Goal: Task Accomplishment & Management: Use online tool/utility

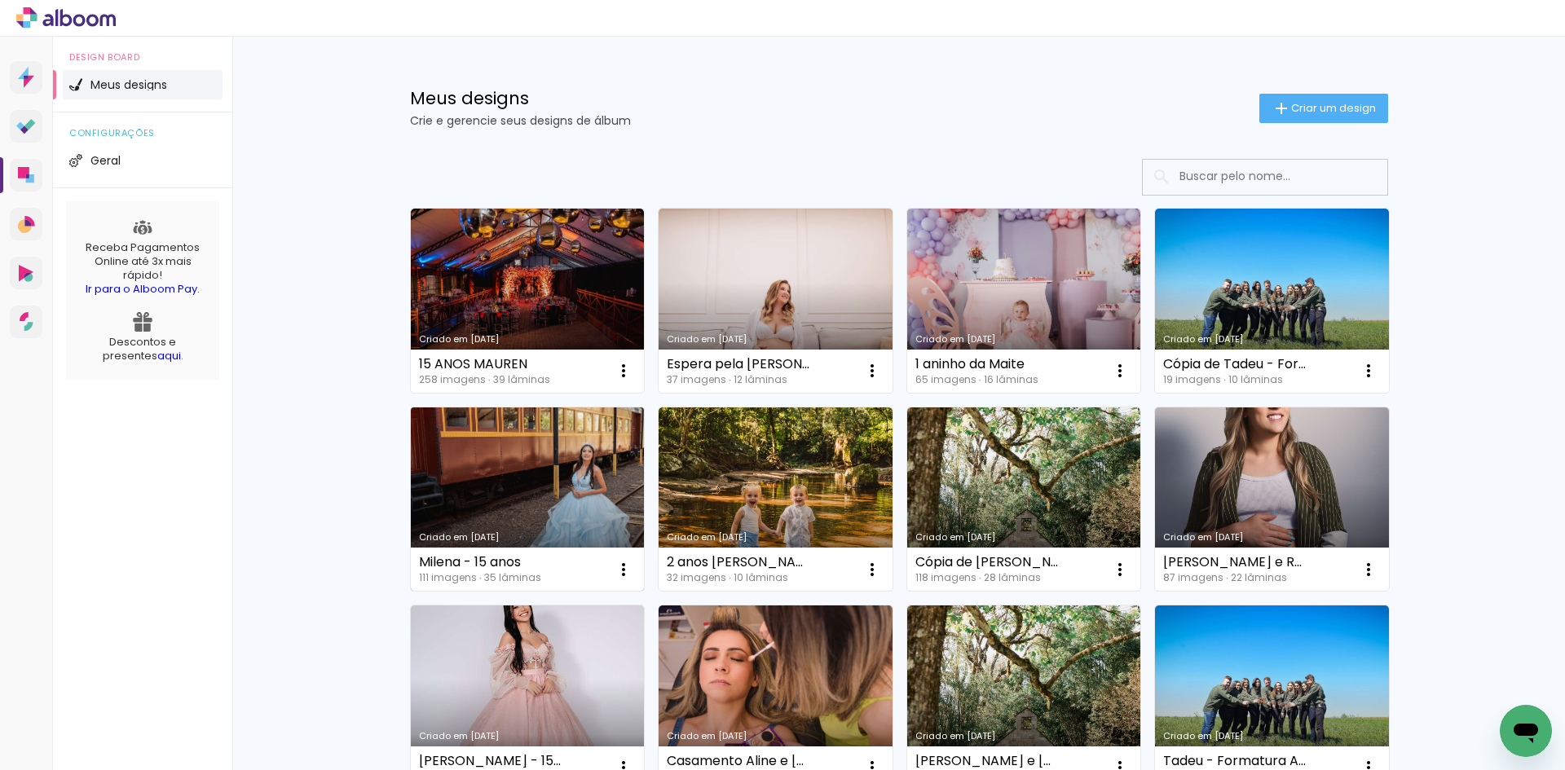
click at [522, 459] on link "Criado em [DATE]" at bounding box center [528, 500] width 234 height 184
